Goal: Task Accomplishment & Management: Manage account settings

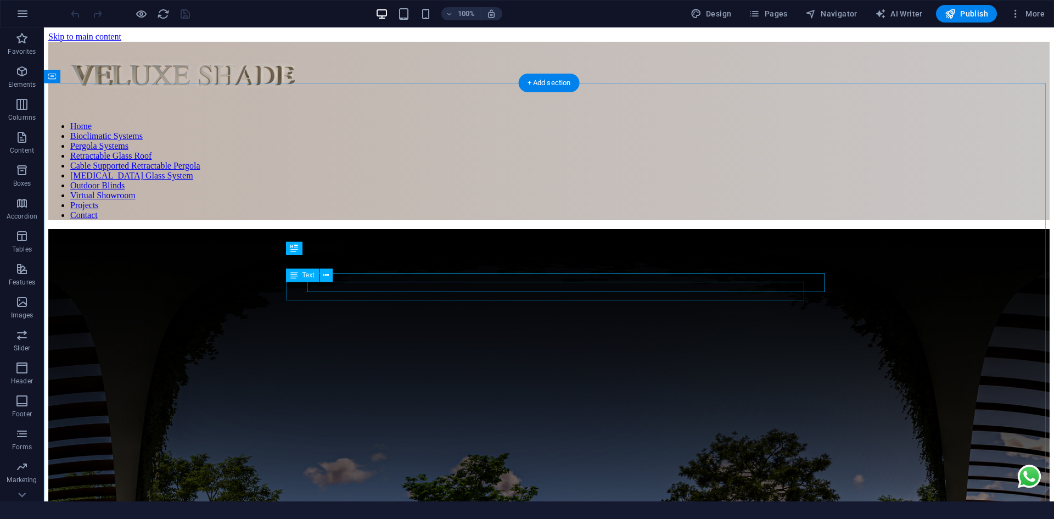
scroll to position [760, 0]
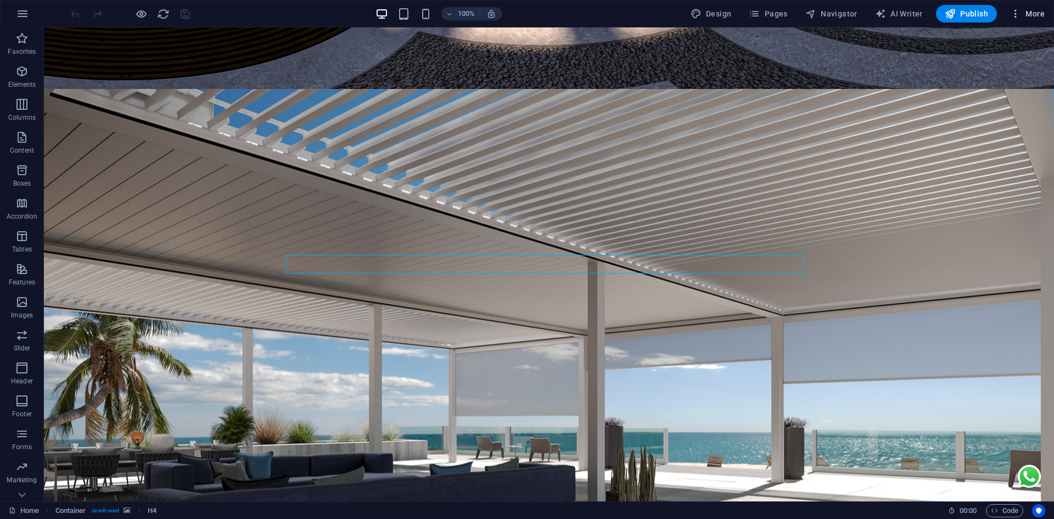
click at [1024, 20] on button "More" at bounding box center [1027, 14] width 43 height 18
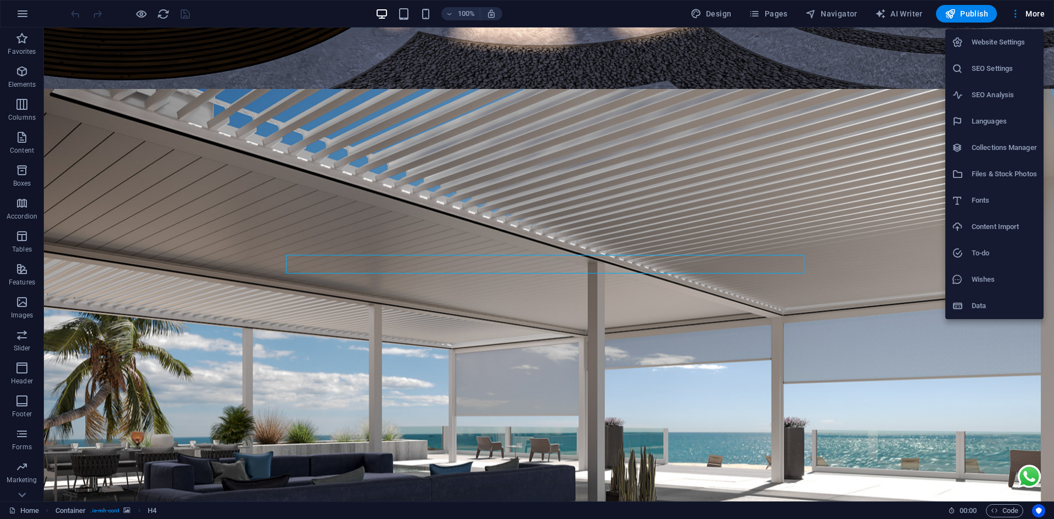
click at [1012, 43] on h6 "Website Settings" at bounding box center [1004, 42] width 65 height 13
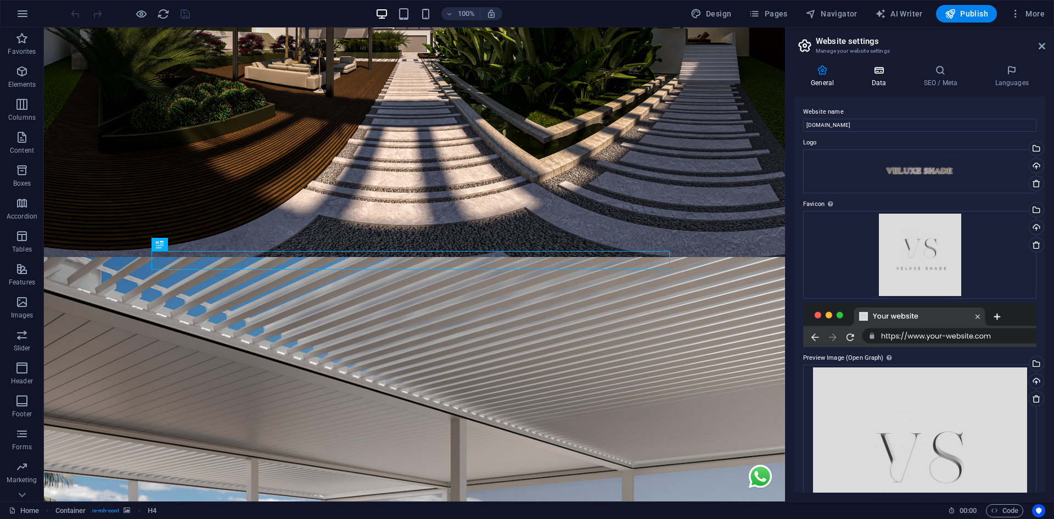
click at [901, 76] on h4 "Data" at bounding box center [881, 76] width 52 height 23
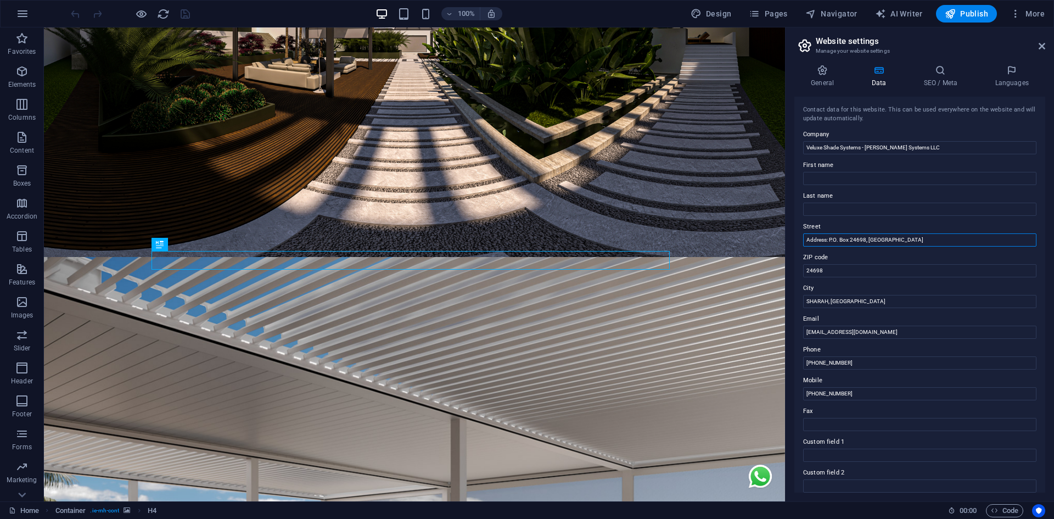
click at [865, 239] on input "Address: P.O. Box 24698, [GEOGRAPHIC_DATA]" at bounding box center [919, 239] width 233 height 13
click at [832, 238] on input "Address: P.O. Box 24698, [GEOGRAPHIC_DATA]" at bounding box center [919, 239] width 233 height 13
click at [807, 240] on input "Address: P.O. Box 24698, [GEOGRAPHIC_DATA]" at bounding box center [919, 239] width 233 height 13
paste input "Sharrjah Address: P.O. Box 24698, [GEOGRAPHIC_DATA]"
click at [873, 242] on input "Dubai Address: P.O. [GEOGRAPHIC_DATA] Sharrjah Address: P.O. Box 24698, [GEOGRA…" at bounding box center [919, 239] width 233 height 13
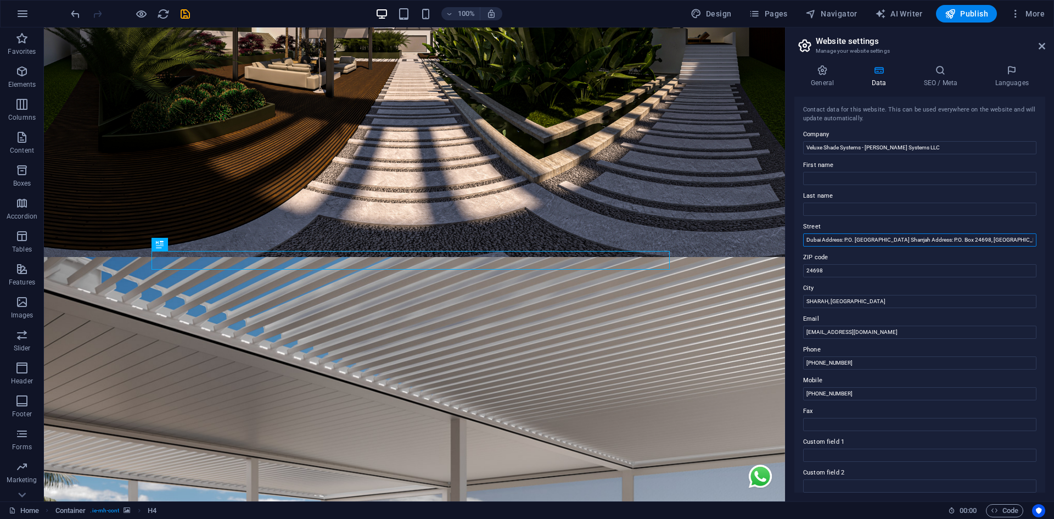
click at [873, 242] on input "Dubai Address: P.O. [GEOGRAPHIC_DATA] Sharrjah Address: P.O. Box 24698, [GEOGRA…" at bounding box center [919, 239] width 233 height 13
paste input "P.O. Box"
click at [876, 240] on input "Dubai Address: P.O. [GEOGRAPHIC_DATA] Sharrjah Address: P.O. Box 24698, [GEOGRA…" at bounding box center [919, 239] width 233 height 13
paste input "111490"
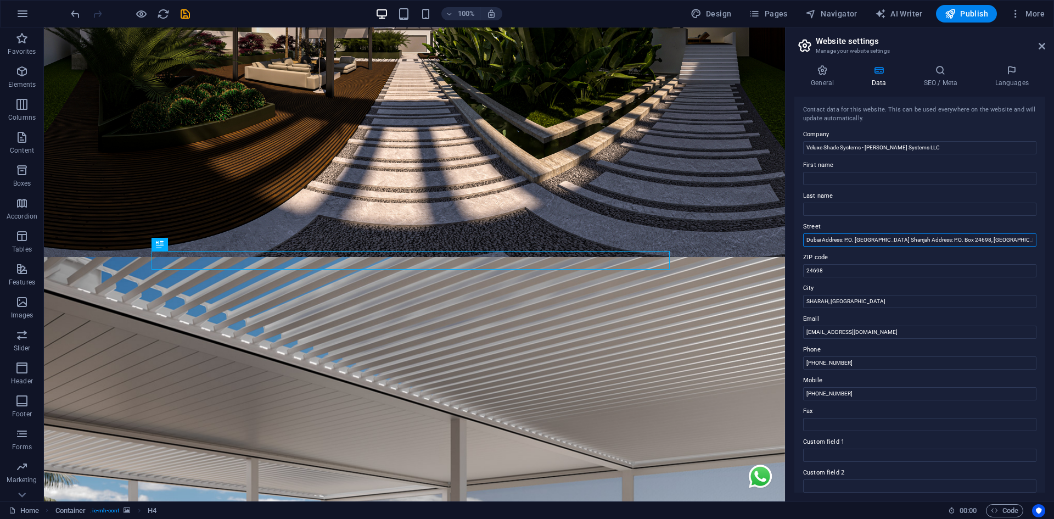
click at [904, 242] on input "Dubai Address: P.O. [GEOGRAPHIC_DATA] Sharrjah Address: P.O. Box 24698, [GEOGRA…" at bounding box center [919, 239] width 233 height 13
click at [892, 234] on input "Dubai Address: P.O. [GEOGRAPHIC_DATA] Sharrjah Address: P.O. Box 24698, [GEOGRA…" at bounding box center [919, 239] width 233 height 13
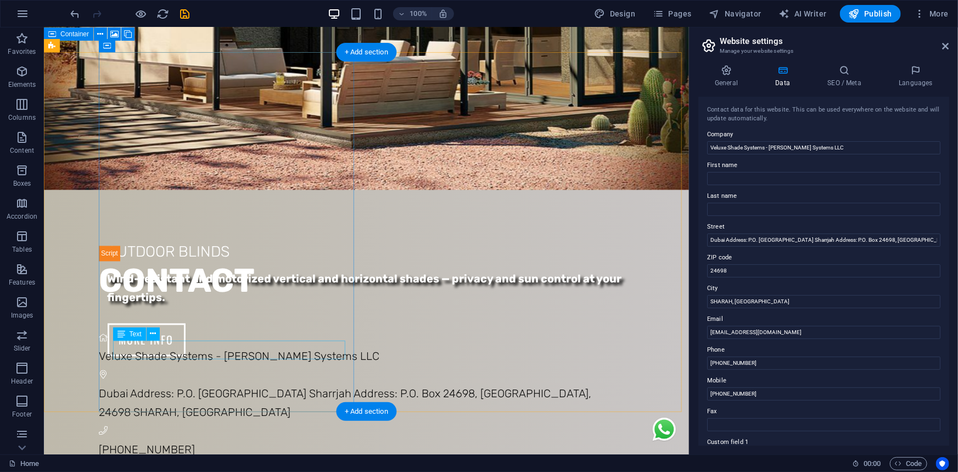
scroll to position [3035, 0]
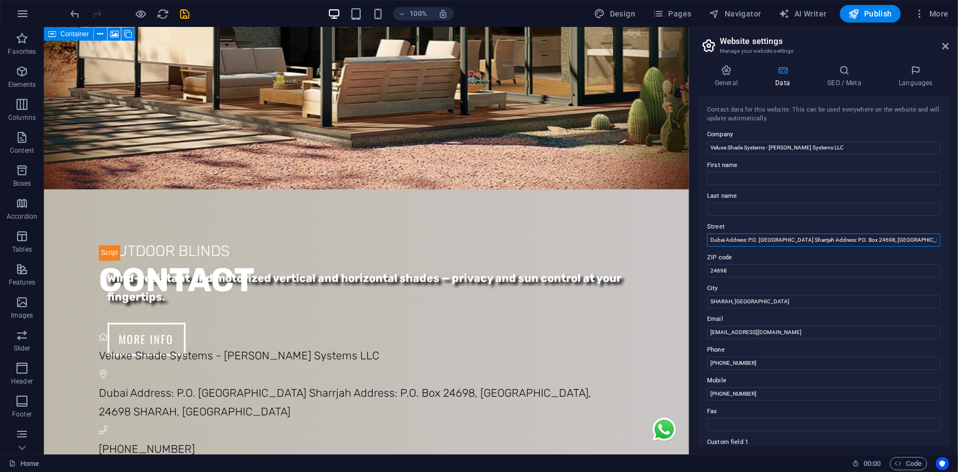
click at [749, 241] on input "Dubai Address: P.O. [GEOGRAPHIC_DATA] Sharrjah Address: P.O. Box 24698, [GEOGRA…" at bounding box center [823, 239] width 233 height 13
drag, startPoint x: 758, startPoint y: 240, endPoint x: 786, endPoint y: 243, distance: 28.6
click at [786, 243] on input "Dubai Address: P.O. [GEOGRAPHIC_DATA] Sharjah Address: P.O. Box 24698, [GEOGRAP…" at bounding box center [823, 239] width 233 height 13
click at [762, 241] on input "Dubai Address: P.O. [GEOGRAPHIC_DATA] Sharjah Address: P.O. Box 24698, [GEOGRAP…" at bounding box center [823, 239] width 233 height 13
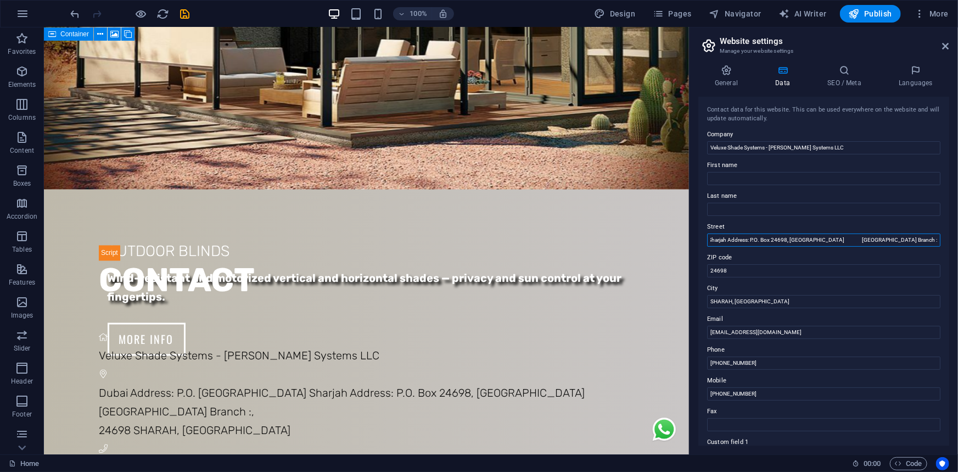
drag, startPoint x: 757, startPoint y: 239, endPoint x: 880, endPoint y: 242, distance: 123.6
click at [880, 242] on input "Dubai Address: P.O. [GEOGRAPHIC_DATA] Sharjah Address: P.O. Box 24698, [GEOGRAP…" at bounding box center [823, 239] width 233 height 13
click at [911, 242] on input "Dubai Address: P.O. [GEOGRAPHIC_DATA] Sharjah Address: P.O. Box 24698, [GEOGRAP…" at bounding box center [823, 239] width 233 height 13
paste input "P.O. Box 24698, [GEOGRAPHIC_DATA]"
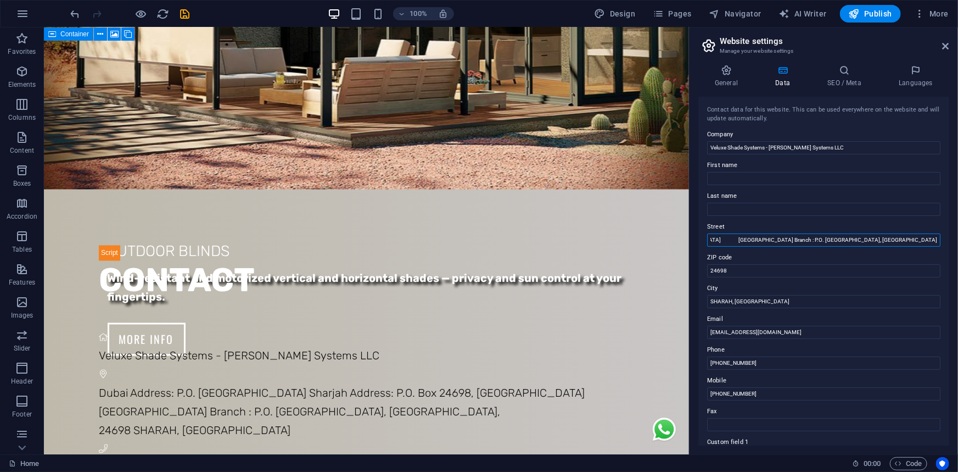
drag, startPoint x: 877, startPoint y: 236, endPoint x: 957, endPoint y: 234, distance: 80.7
click at [957, 234] on div "General Data SEO / Meta Languages Website name [DOMAIN_NAME] Logo Drag files he…" at bounding box center [824, 255] width 268 height 398
click at [829, 238] on input "Dubai Address: P.O. [GEOGRAPHIC_DATA] Sharjah Address: P.O. Box 24698, [GEOGRAP…" at bounding box center [823, 239] width 233 height 13
paste input "133454"
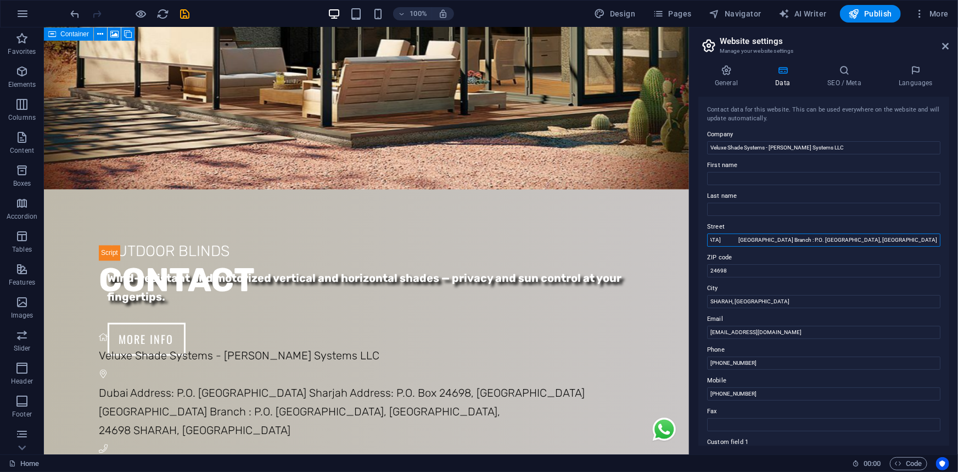
click at [838, 244] on input "Dubai Address: P.O. [GEOGRAPHIC_DATA] Sharjah Address: P.O. Box 24698, [GEOGRAP…" at bounding box center [823, 239] width 233 height 13
click at [848, 234] on input "Dubai Address: P.O. [GEOGRAPHIC_DATA] Sharjah Address: P.O. Box 24698, [GEOGRAP…" at bounding box center [823, 239] width 233 height 13
click at [758, 236] on input "Dubai Address: P.O. [GEOGRAPHIC_DATA] Sharjah Address: P.O. Box 24698, [GEOGRAP…" at bounding box center [823, 239] width 233 height 13
click at [767, 242] on input "Dubai Address: P.O. [GEOGRAPHIC_DATA] Sharjah Address: P.O. Box 24698, [GEOGRAP…" at bounding box center [823, 239] width 233 height 13
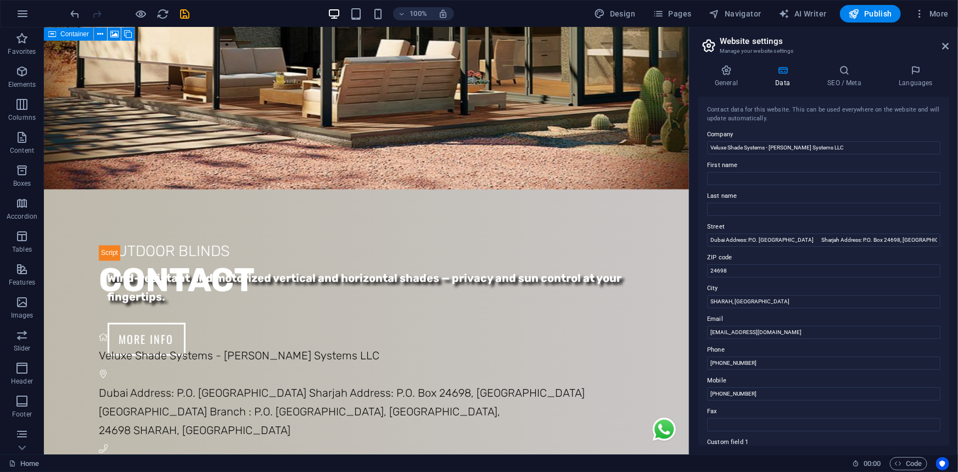
click at [780, 248] on div "Contact data for this website. This can be used everywhere on the website and w…" at bounding box center [823, 271] width 251 height 349
click at [743, 244] on input "Dubai Address: P.O. [GEOGRAPHIC_DATA] Sharjah Address: P.O. Box 24698, [GEOGRAP…" at bounding box center [823, 239] width 233 height 13
click at [742, 242] on input "Dubai Address: P.O. [GEOGRAPHIC_DATA] Sharjah Address: P.O. Box 24698, [GEOGRAP…" at bounding box center [823, 239] width 233 height 13
click at [890, 239] on input "Dubai Branch: P.O. [GEOGRAPHIC_DATA] Sharjah Address: P.O. Box 24698, [GEOGRAPH…" at bounding box center [823, 239] width 233 height 13
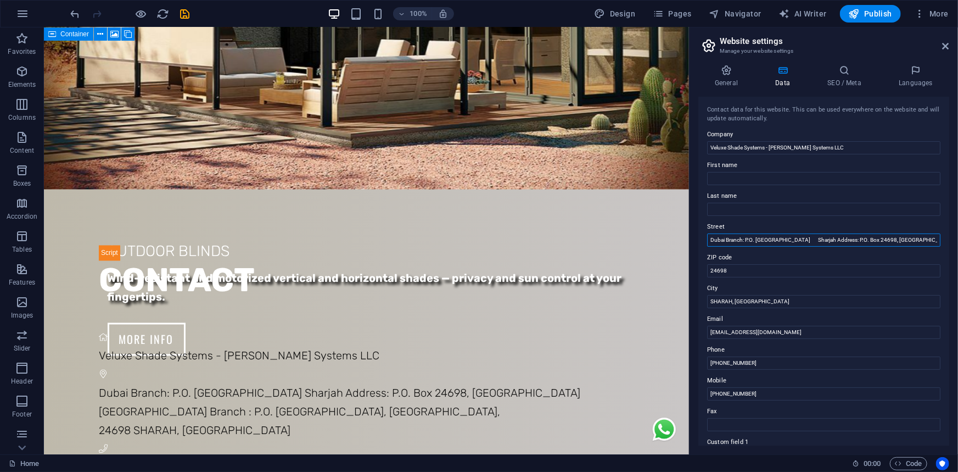
click at [892, 239] on input "Dubai Branch: P.O. [GEOGRAPHIC_DATA] Sharjah Address: P.O. Box 24698, [GEOGRAPH…" at bounding box center [823, 239] width 233 height 13
click at [772, 237] on input "Dubai Branch: P.O. [GEOGRAPHIC_DATA] [GEOGRAPHIC_DATA] Branch: P.O. Box 24698, …" at bounding box center [823, 239] width 233 height 13
type input "Dubai Branch: P.O. [GEOGRAPHIC_DATA] [GEOGRAPHIC_DATA] Branch: P.O. Box 24698, …"
click at [948, 39] on h2 "Website settings" at bounding box center [834, 41] width 229 height 10
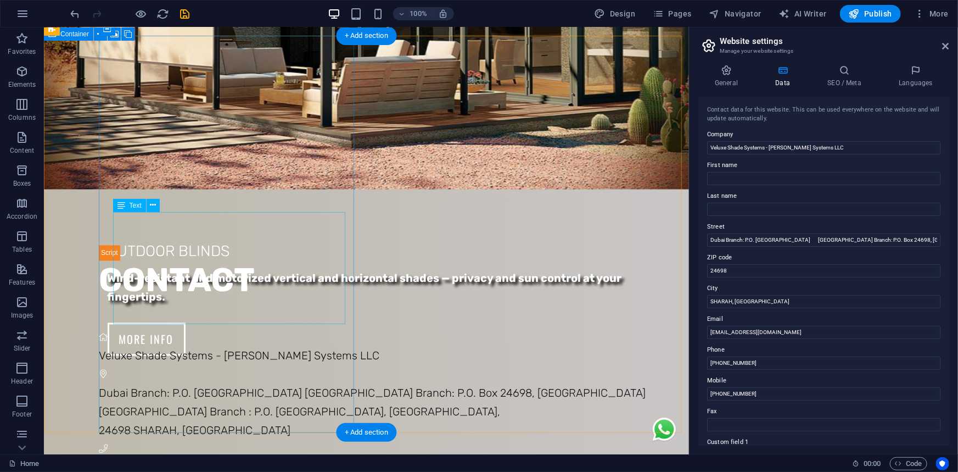
click at [192, 386] on span "Dubai Branch: P.O. [GEOGRAPHIC_DATA] [GEOGRAPHIC_DATA] Branch: P.O. Box 24698, …" at bounding box center [371, 402] width 547 height 32
click at [188, 386] on span "Dubai Branch: P.O. [GEOGRAPHIC_DATA] [GEOGRAPHIC_DATA] Branch: P.O. Box 24698, …" at bounding box center [371, 402] width 547 height 32
click at [190, 386] on span "Dubai Branch: P.O. [GEOGRAPHIC_DATA] [GEOGRAPHIC_DATA] Branch: P.O. Box 24698, …" at bounding box center [371, 402] width 547 height 32
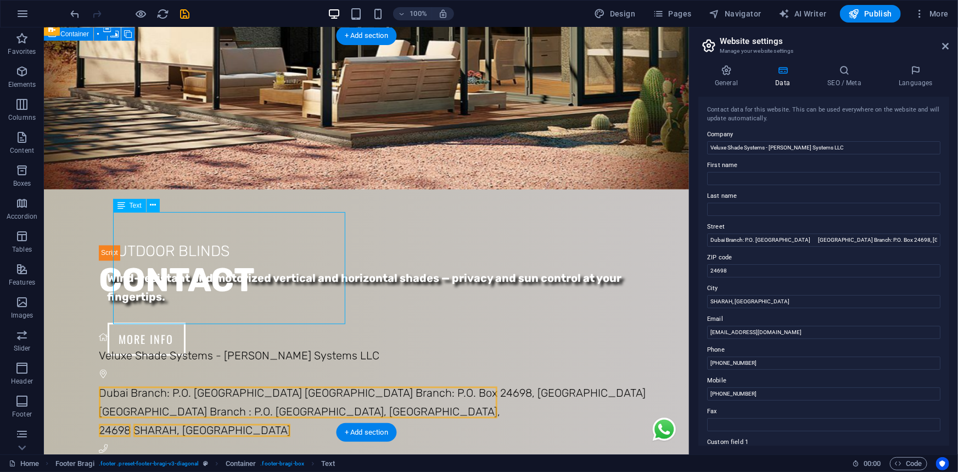
scroll to position [2854, 0]
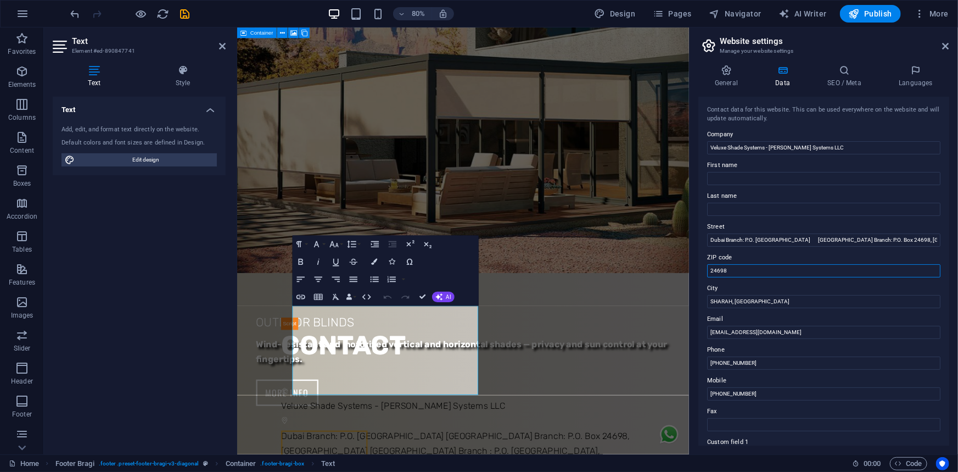
click at [900, 269] on input "24698" at bounding box center [823, 270] width 233 height 13
click at [945, 49] on icon at bounding box center [946, 46] width 7 height 9
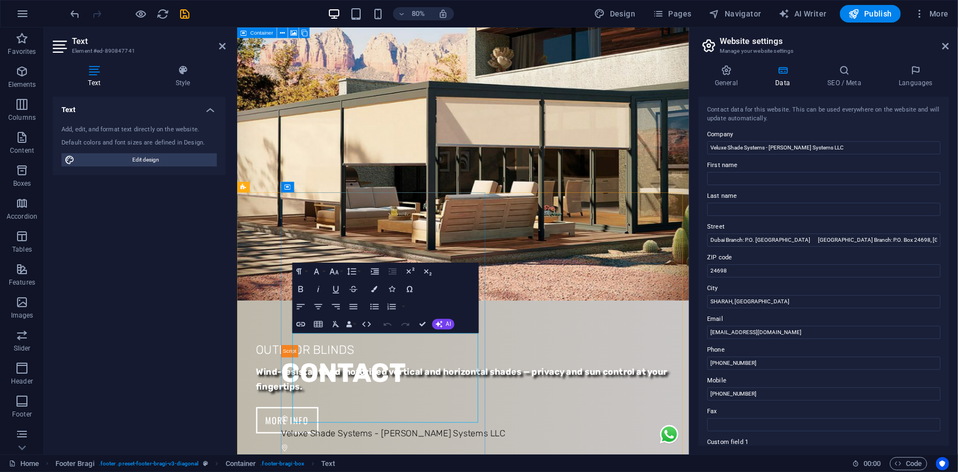
click at [772, 245] on input "Dubai Branch: P.O. [GEOGRAPHIC_DATA] [GEOGRAPHIC_DATA] Branch: P.O. Box 24698, …" at bounding box center [823, 239] width 233 height 13
click at [809, 245] on input "Dubai Branch: P.O. [GEOGRAPHIC_DATA] [GEOGRAPHIC_DATA] Branch: P.O. Box 24698, …" at bounding box center [823, 239] width 233 height 13
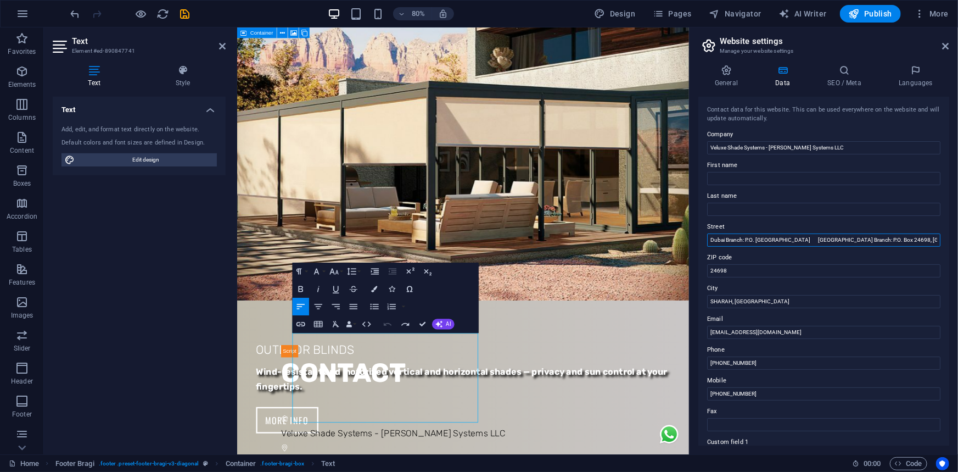
drag, startPoint x: 845, startPoint y: 237, endPoint x: 854, endPoint y: 236, distance: 8.9
click at [845, 237] on input "Dubai Branch: P.O. [GEOGRAPHIC_DATA] [GEOGRAPHIC_DATA] Branch: P.O. Box 24698, …" at bounding box center [823, 239] width 233 height 13
click at [864, 242] on input "Dubai Branch: P.O. [GEOGRAPHIC_DATA] [GEOGRAPHIC_DATA] Branch: P.O. Box 24698, …" at bounding box center [823, 239] width 233 height 13
click at [229, 47] on aside "Text Element #ed-890847741 Text Style Text Add, edit, and format text directly …" at bounding box center [140, 240] width 193 height 427
click at [220, 53] on header "Text Element #ed-890847741" at bounding box center [139, 41] width 173 height 29
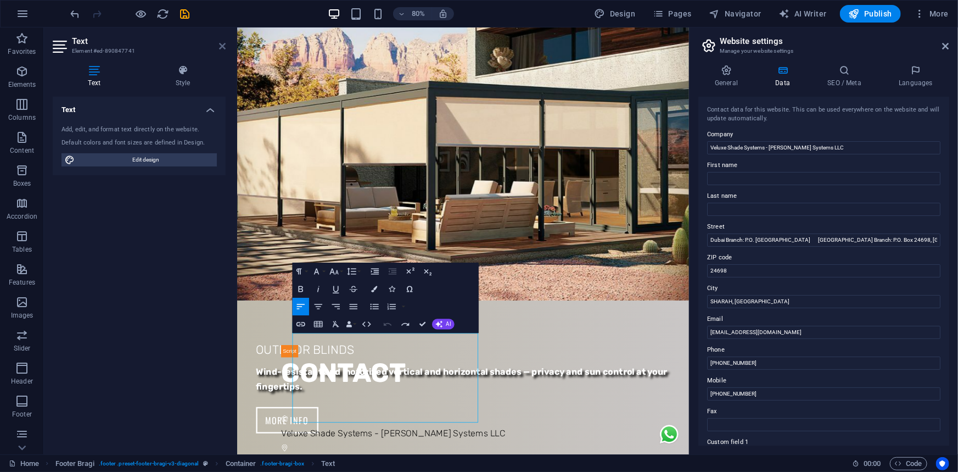
click at [225, 49] on icon at bounding box center [222, 46] width 7 height 9
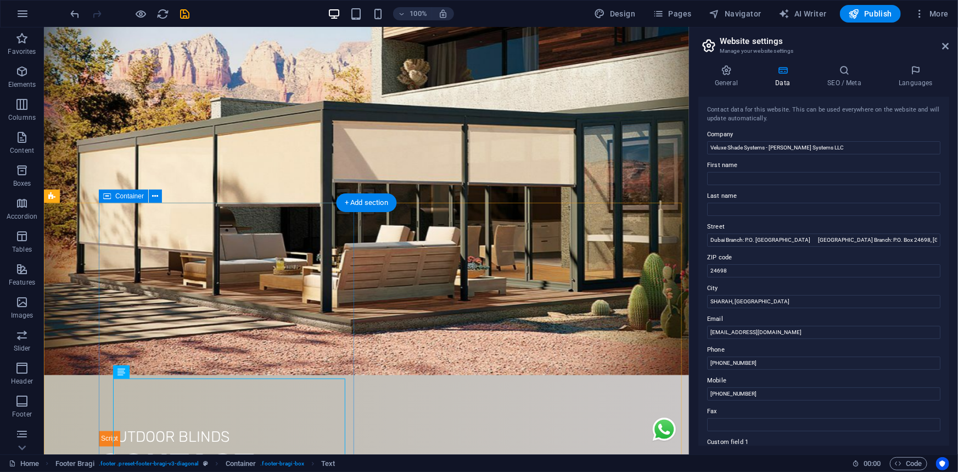
scroll to position [3072, 0]
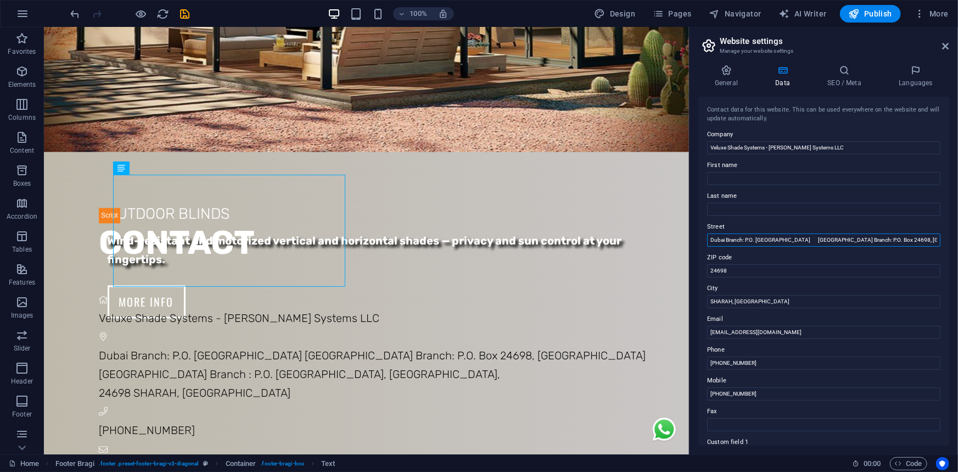
drag, startPoint x: 855, startPoint y: 243, endPoint x: 834, endPoint y: 247, distance: 20.7
click at [834, 247] on div "Contact data for this website. This can be used everywhere on the website and w…" at bounding box center [823, 271] width 251 height 349
click at [853, 231] on label "Street" at bounding box center [823, 226] width 233 height 13
click at [853, 233] on input "Dubai Branch: P.O. [GEOGRAPHIC_DATA] [GEOGRAPHIC_DATA] Branch: P.O. Box 24698, …" at bounding box center [823, 239] width 233 height 13
click at [860, 242] on input "Dubai Branch: P.O. [GEOGRAPHIC_DATA] [GEOGRAPHIC_DATA] Branch: P.O. Box 24698, …" at bounding box center [823, 239] width 233 height 13
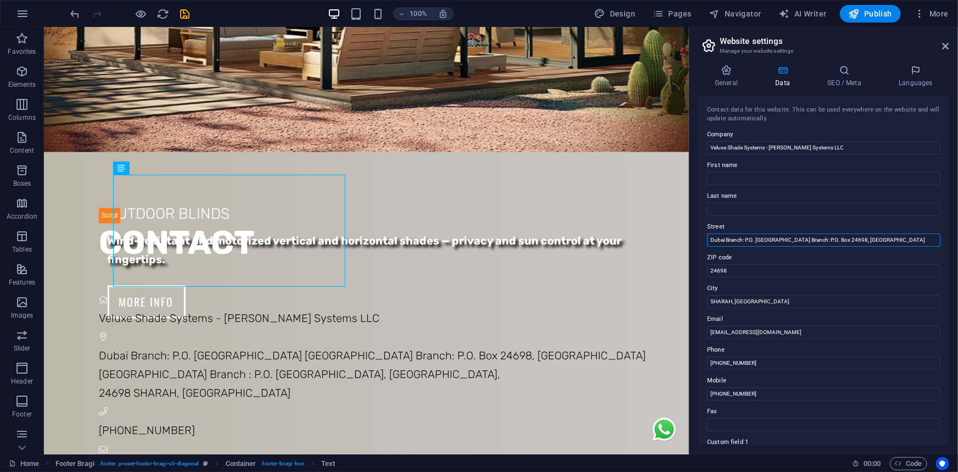
scroll to position [3053, 0]
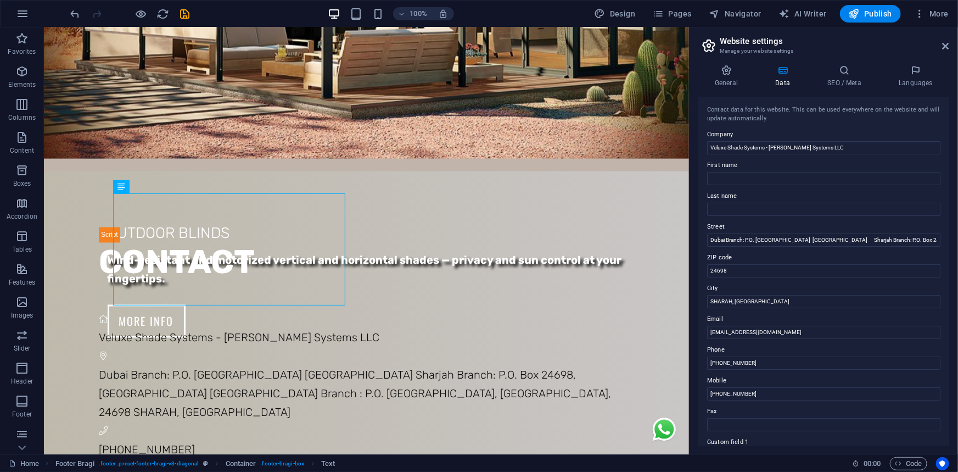
click at [909, 246] on div "Contact data for this website. This can be used everywhere on the website and w…" at bounding box center [823, 271] width 251 height 349
click at [921, 241] on input "Dubai Branch: P.O. [GEOGRAPHIC_DATA] [GEOGRAPHIC_DATA] Sharjah Branch: P.O. Box…" at bounding box center [823, 239] width 233 height 13
click at [921, 239] on input "Dubai Branch: P.O. [GEOGRAPHIC_DATA] [GEOGRAPHIC_DATA] Sharjah Branch: P.O. Box…" at bounding box center [823, 239] width 233 height 13
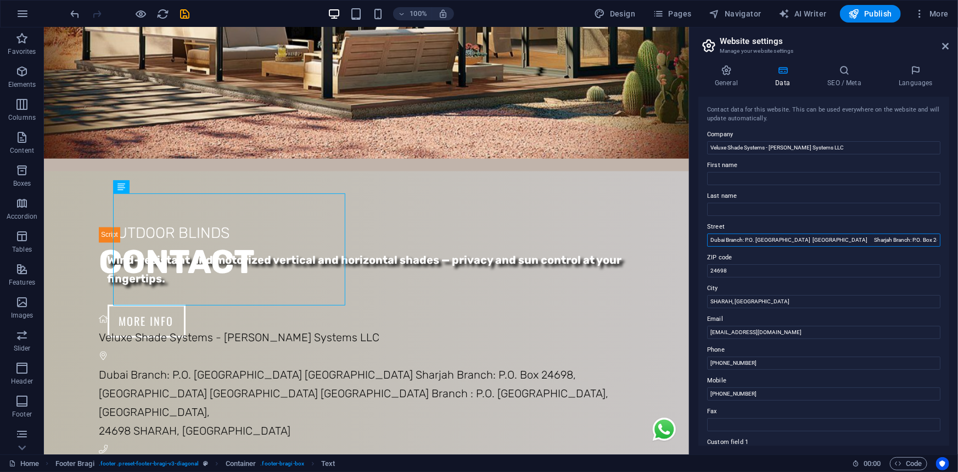
click at [932, 238] on input "Dubai Branch: P.O. [GEOGRAPHIC_DATA] [GEOGRAPHIC_DATA] Sharjah Branch: P.O. Box…" at bounding box center [823, 239] width 233 height 13
drag, startPoint x: 933, startPoint y: 241, endPoint x: 872, endPoint y: 246, distance: 60.6
click at [872, 246] on input "Dubai Branch: P.O. [GEOGRAPHIC_DATA] [GEOGRAPHIC_DATA] Sharjah Branch: P.O. Box…" at bounding box center [823, 239] width 233 height 13
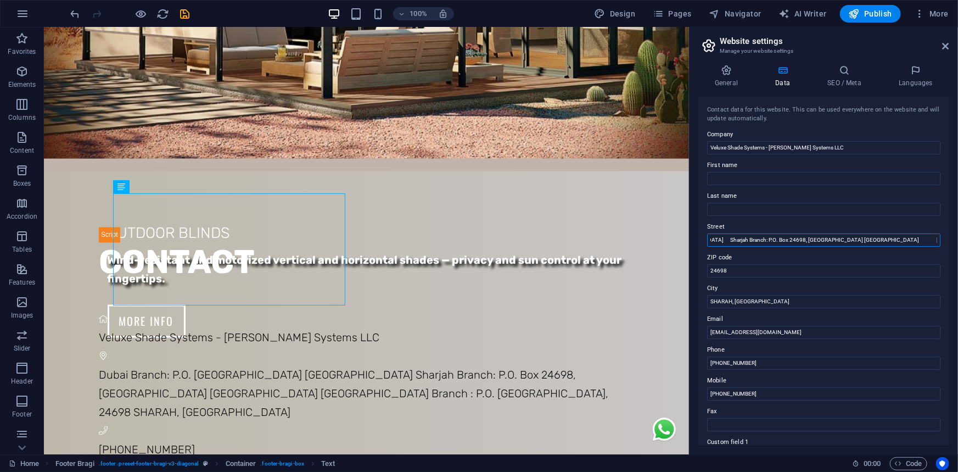
type input "Dubai Branch: P.O. [GEOGRAPHIC_DATA] [GEOGRAPHIC_DATA] Sharjah Branch: P.O. Box…"
click at [942, 42] on h2 "Website settings" at bounding box center [834, 41] width 229 height 10
click at [953, 49] on aside "Website settings Manage your website settings General Data SEO / Meta Languages…" at bounding box center [823, 240] width 269 height 427
click at [950, 48] on aside "Website settings Manage your website settings General Data SEO / Meta Languages…" at bounding box center [823, 240] width 269 height 427
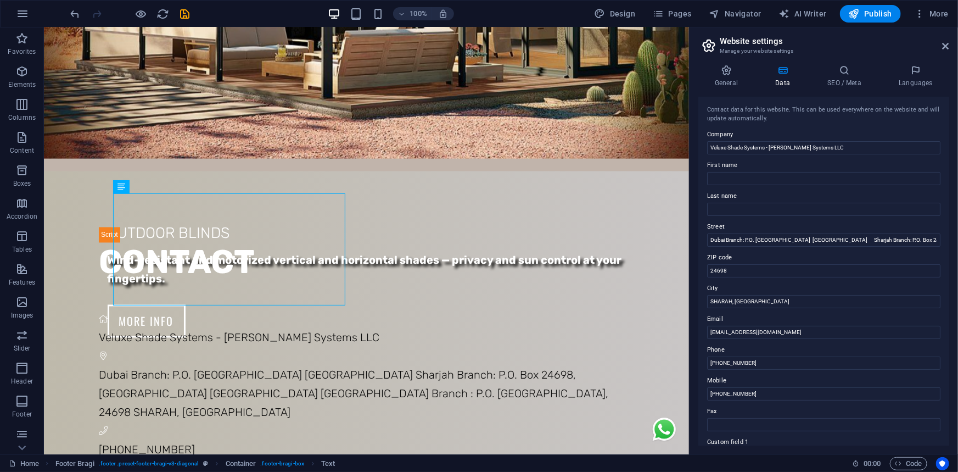
click at [950, 47] on aside "Website settings Manage your website settings General Data SEO / Meta Languages…" at bounding box center [823, 240] width 269 height 427
click at [945, 52] on header "Website settings Manage your website settings" at bounding box center [825, 41] width 249 height 29
click at [946, 49] on icon at bounding box center [946, 46] width 7 height 9
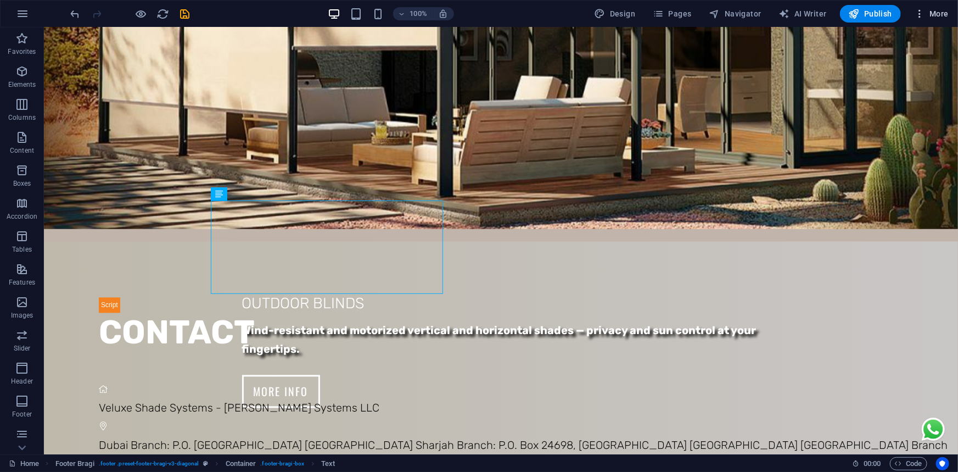
click at [917, 12] on icon "button" at bounding box center [919, 13] width 11 height 11
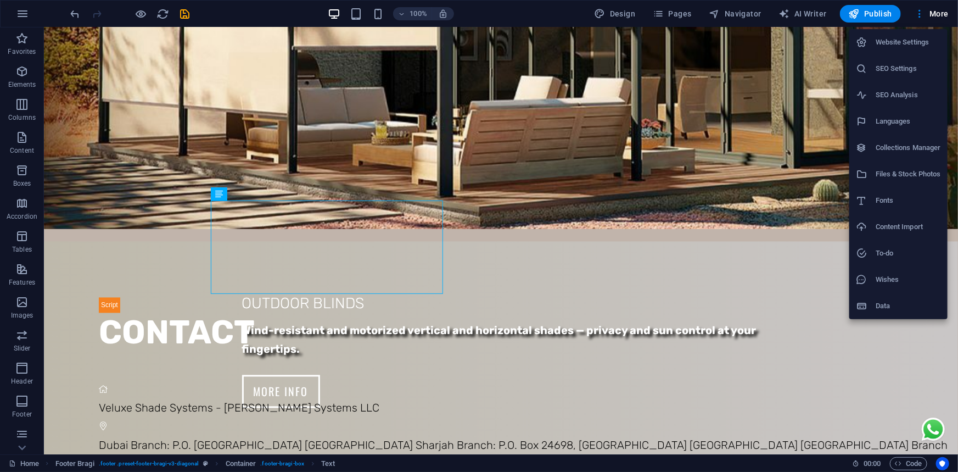
click at [933, 45] on h6 "Website Settings" at bounding box center [908, 42] width 65 height 13
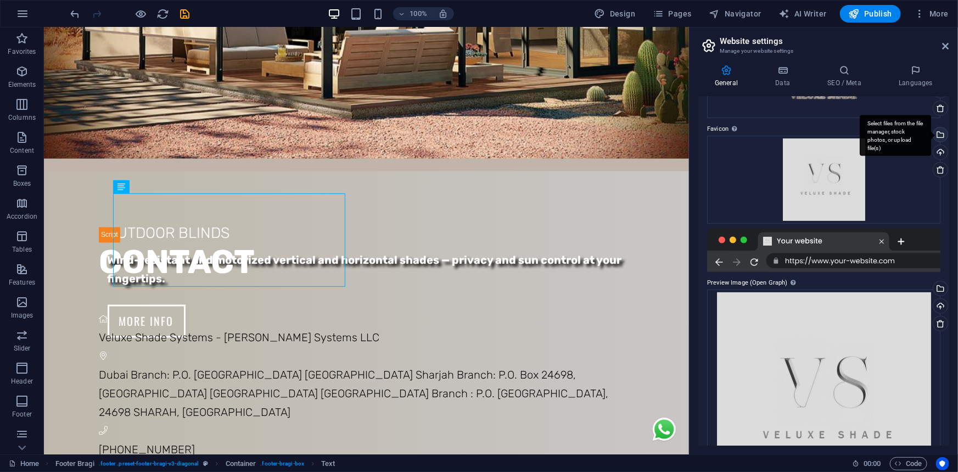
scroll to position [99, 0]
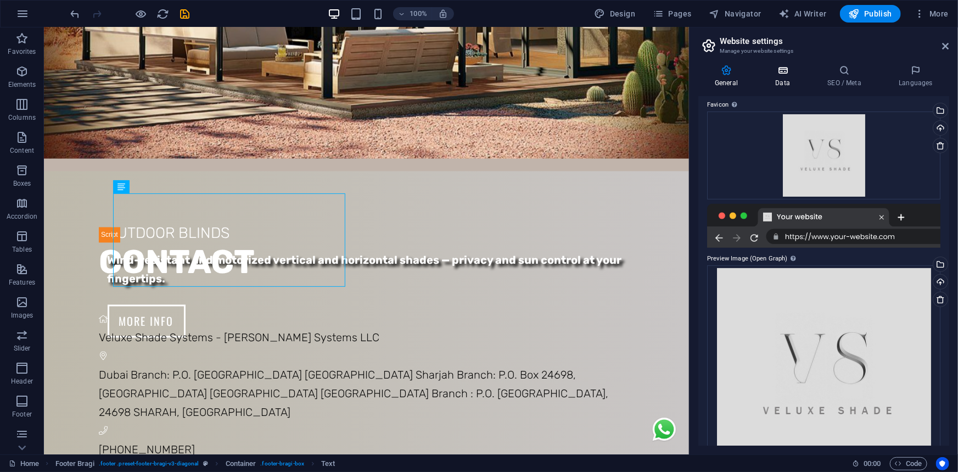
click at [784, 80] on h4 "Data" at bounding box center [785, 76] width 52 height 23
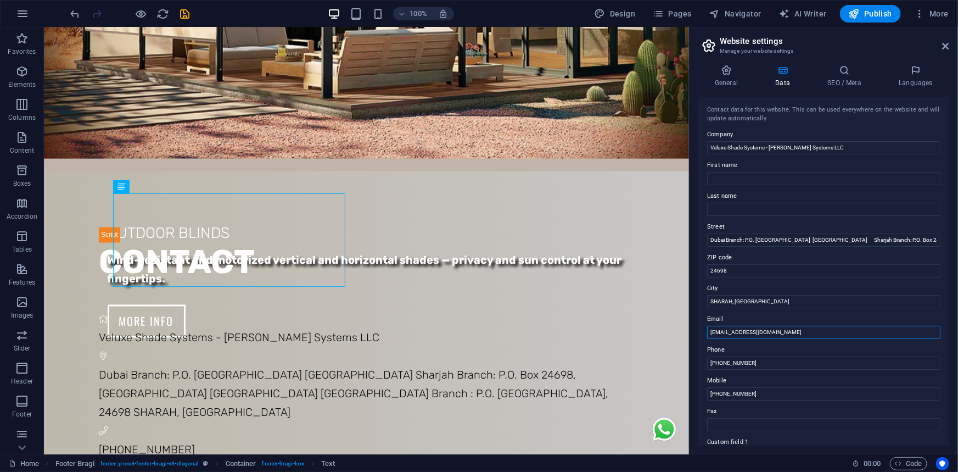
click at [769, 333] on input "[EMAIL_ADDRESS][DOMAIN_NAME]" at bounding box center [823, 332] width 233 height 13
click at [711, 335] on input "[EMAIL_ADDRESS][DOMAIN_NAME]" at bounding box center [823, 332] width 233 height 13
click at [944, 47] on icon at bounding box center [946, 46] width 7 height 9
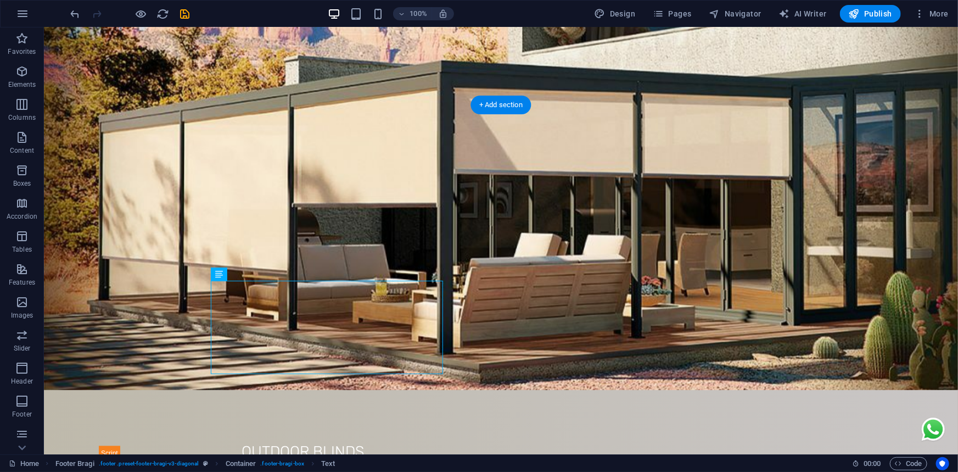
scroll to position [2956, 0]
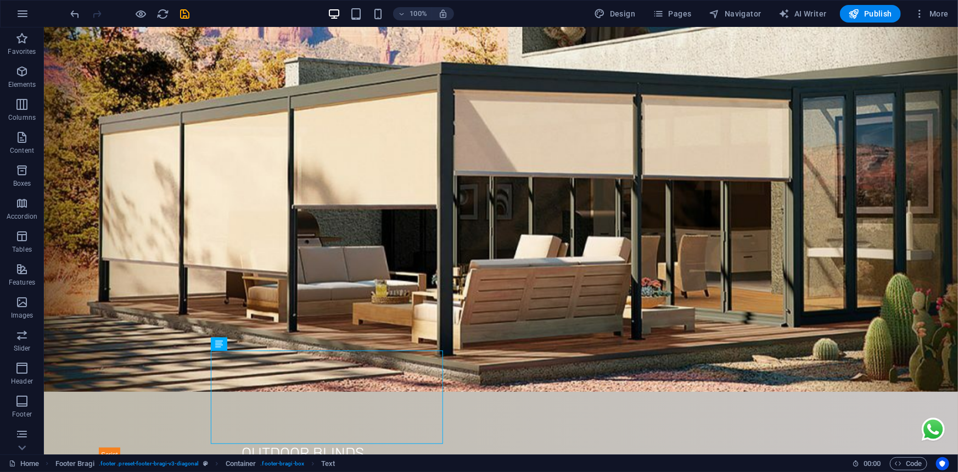
click at [386, 17] on div "100%" at bounding box center [390, 14] width 127 height 18
click at [382, 17] on icon "button" at bounding box center [378, 14] width 13 height 13
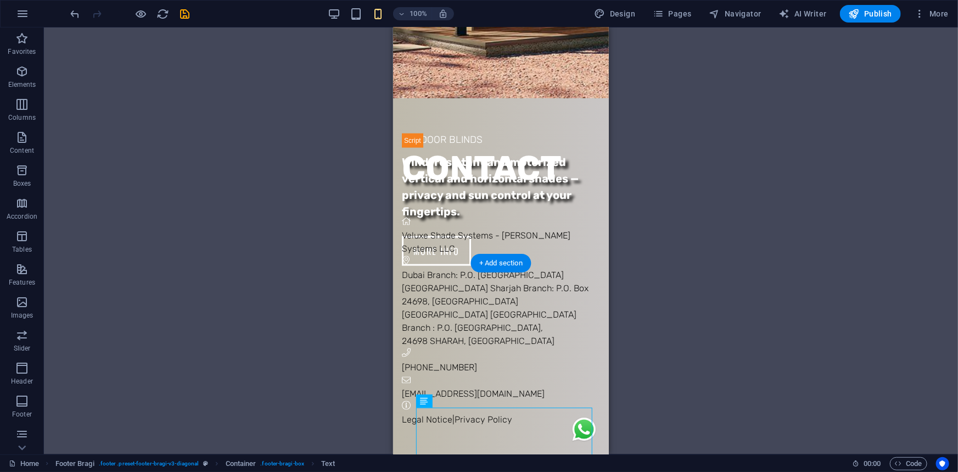
scroll to position [2823, 0]
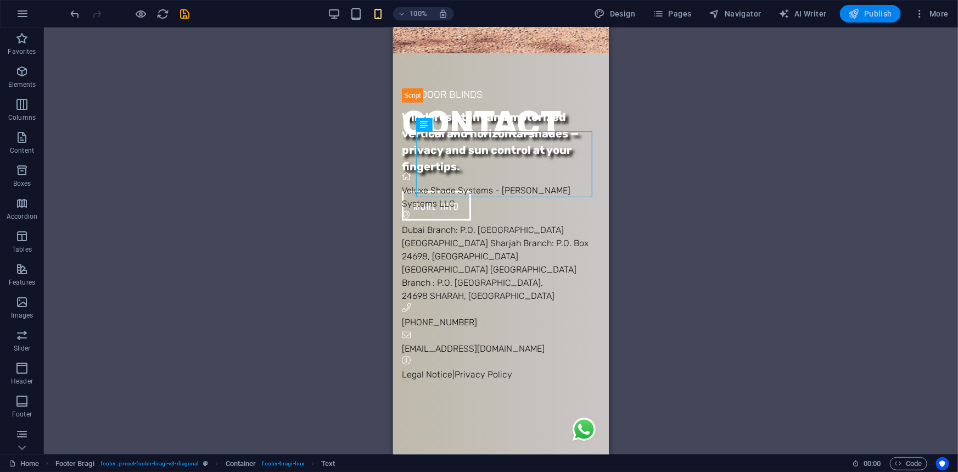
click at [862, 13] on span "Publish" at bounding box center [870, 13] width 43 height 11
